Goal: Transaction & Acquisition: Purchase product/service

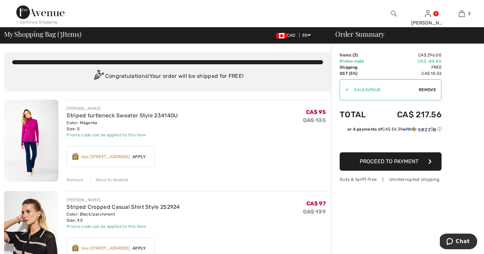
click at [376, 160] on span "Proceed to Payment" at bounding box center [389, 161] width 59 height 6
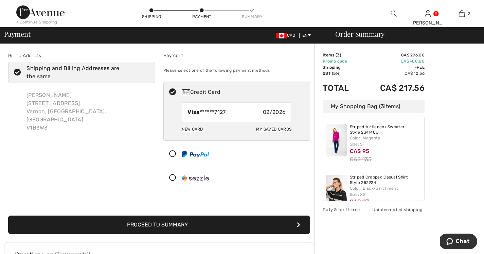
click at [206, 223] on button "Proceed to Summary" at bounding box center [159, 225] width 302 height 18
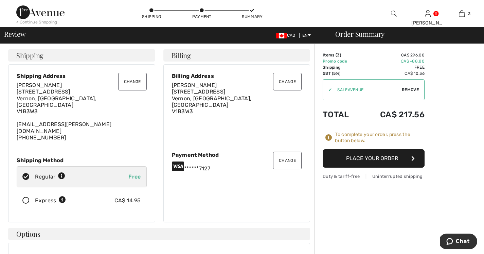
click at [373, 156] on button "Place Your Order" at bounding box center [374, 158] width 102 height 18
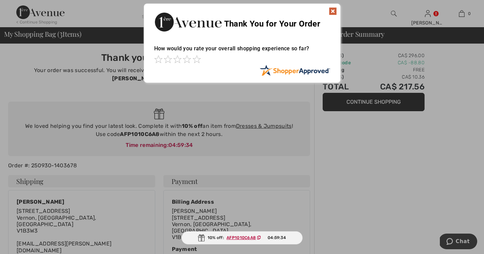
click at [332, 10] on img at bounding box center [333, 11] width 8 height 8
